Goal: Find specific page/section: Find specific page/section

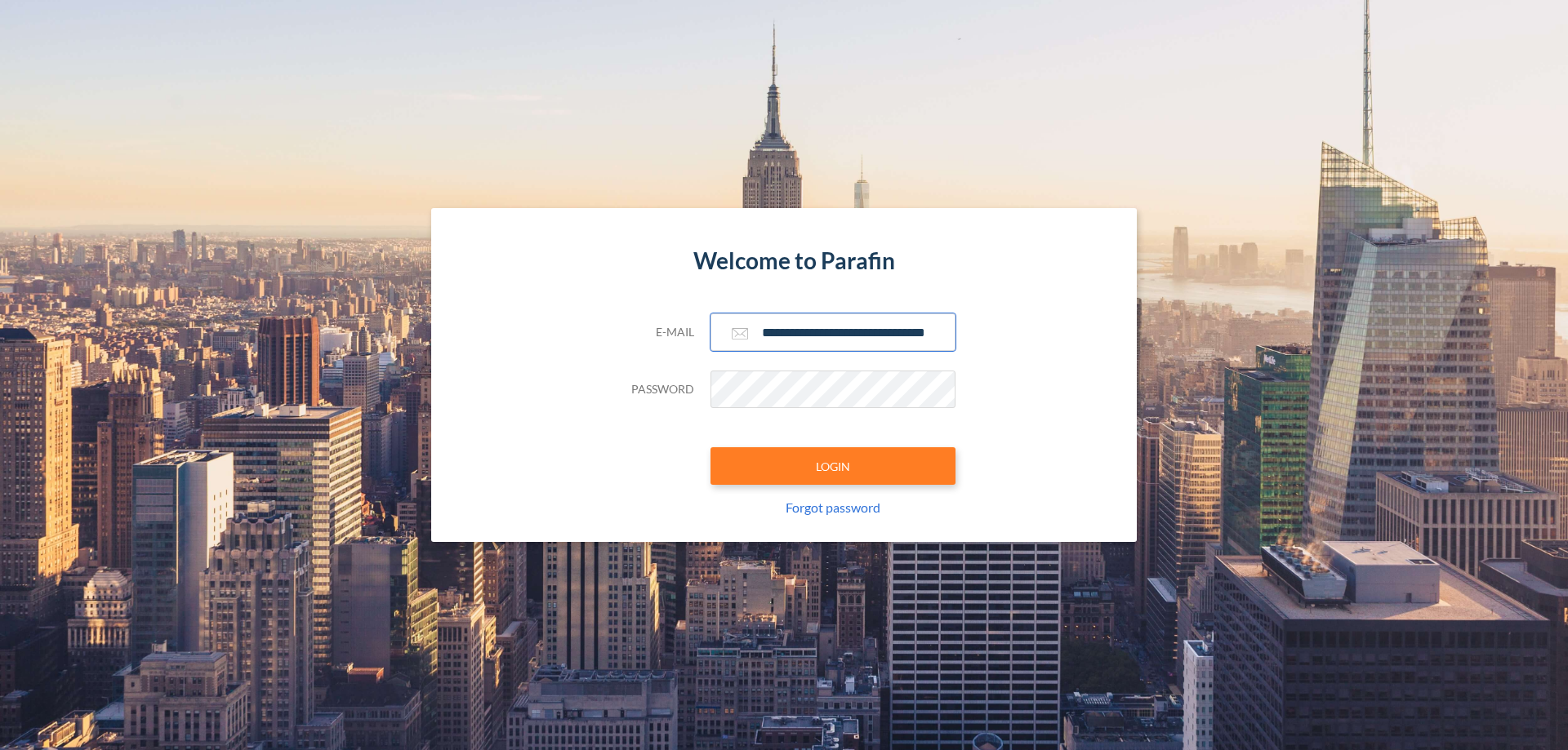
type input "**********"
click at [833, 466] on button "LOGIN" at bounding box center [833, 466] width 245 height 38
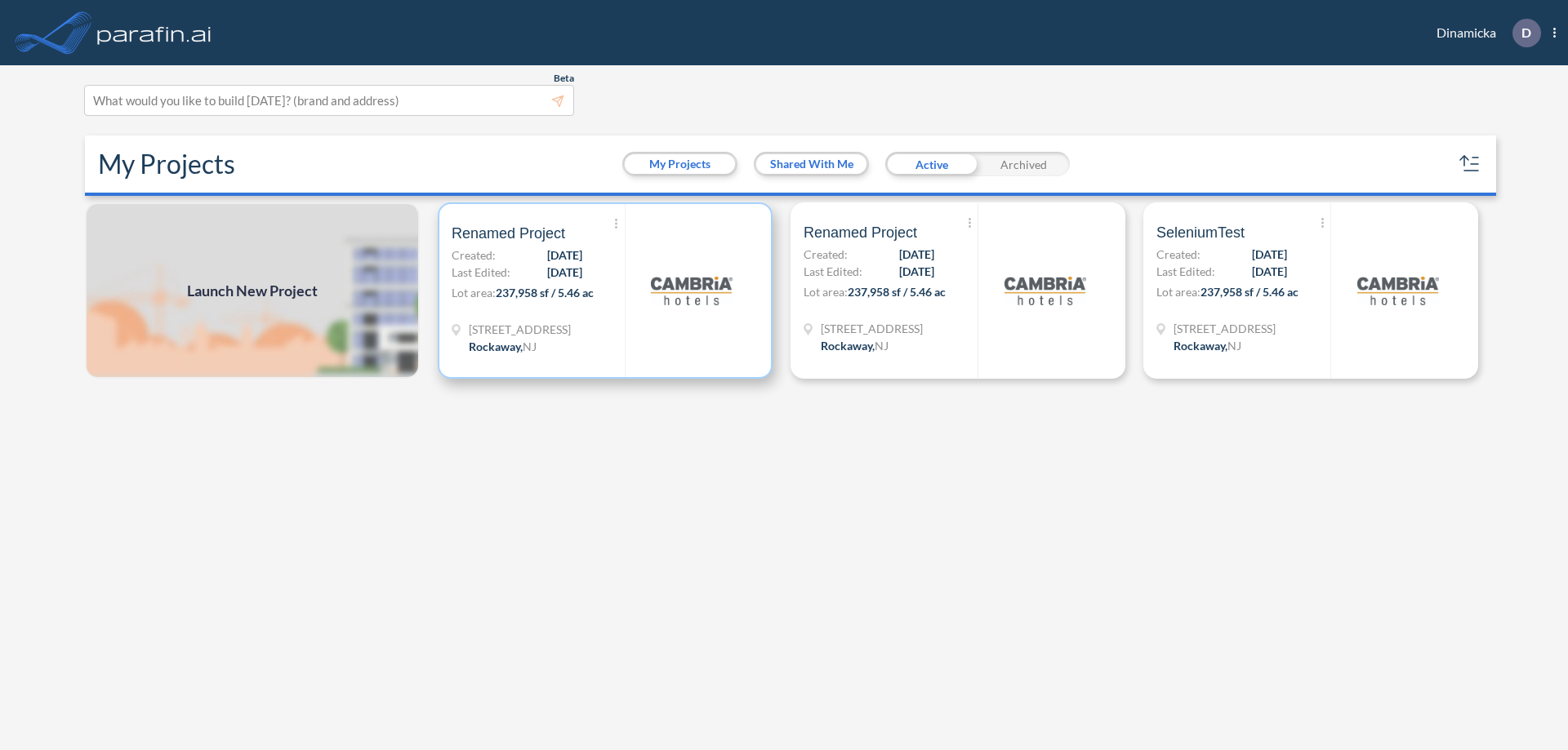
scroll to position [4, 0]
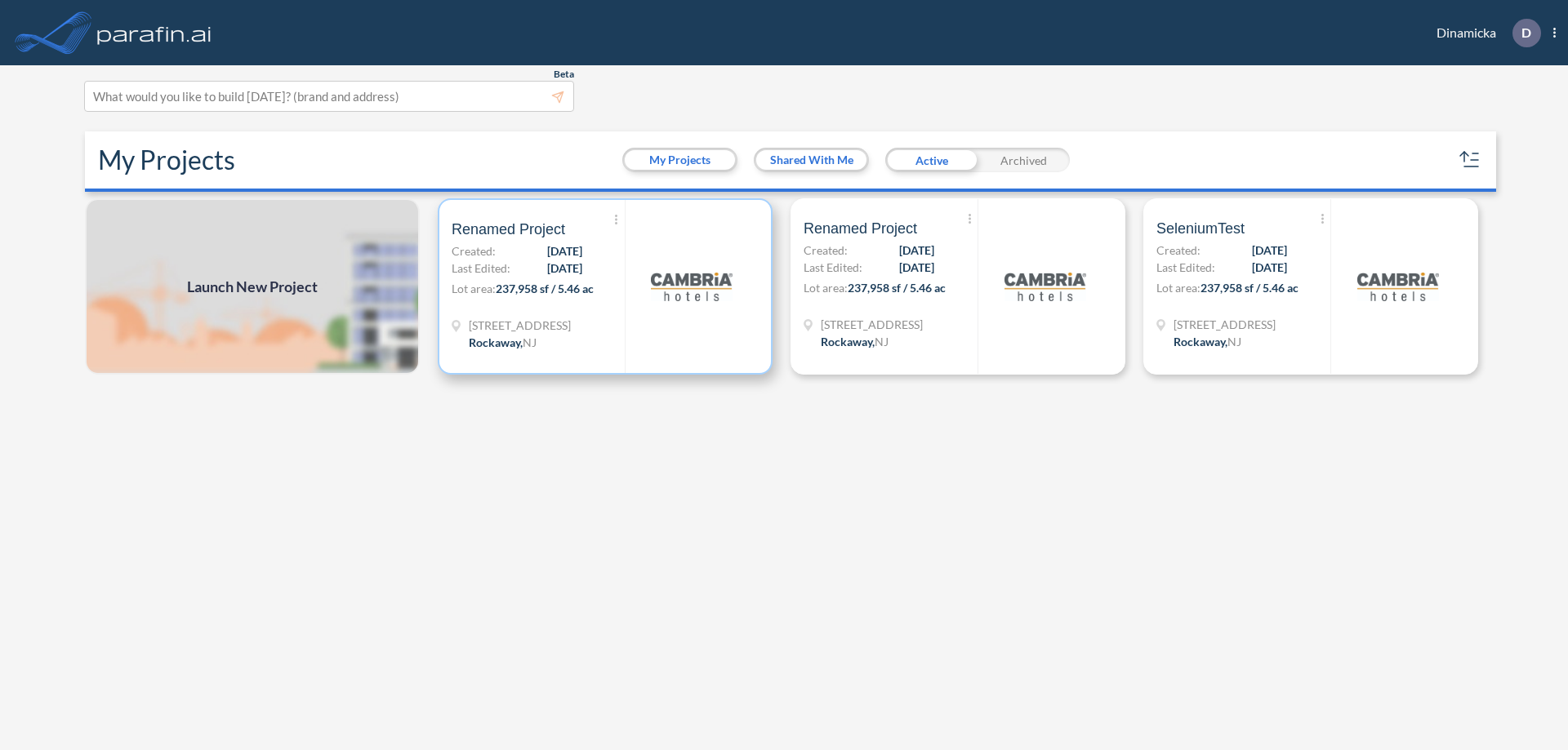
click at [605, 286] on p "Lot area: 237,958 sf / 5.46 ac" at bounding box center [538, 291] width 173 height 23
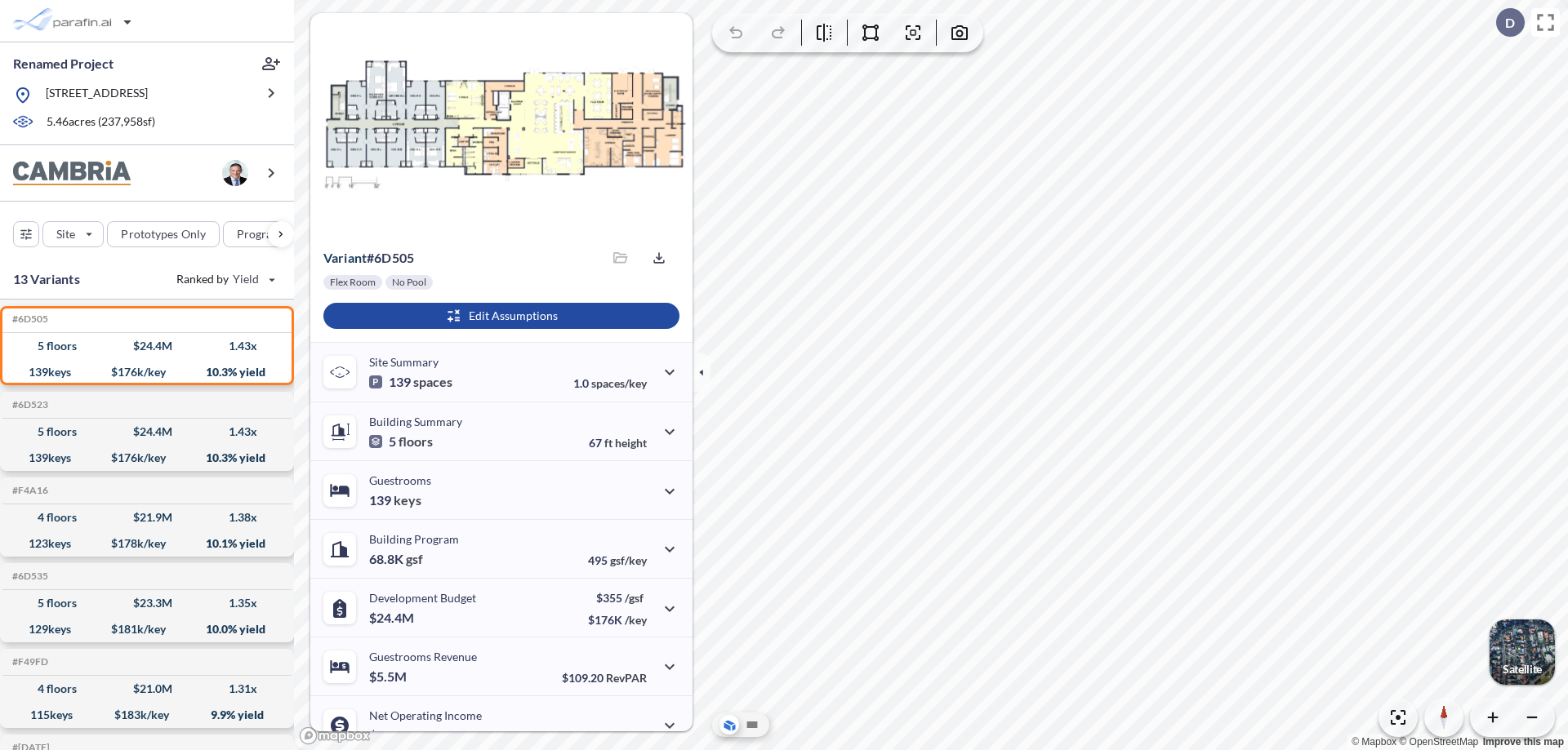
scroll to position [83, 0]
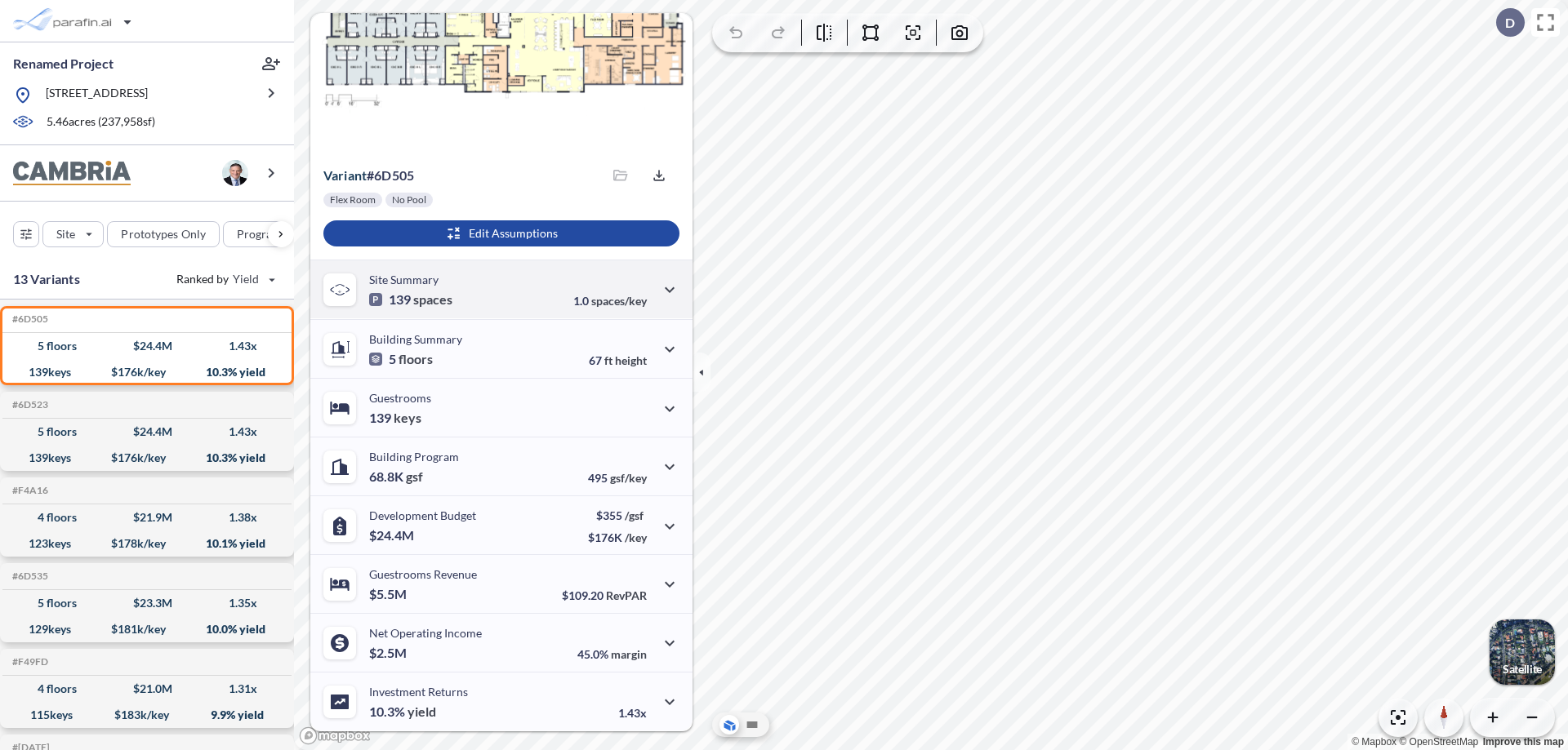
click at [499, 289] on div "Site Summary 139 spaces 1.0 spaces/key" at bounding box center [501, 289] width 382 height 59
